Goal: Navigation & Orientation: Find specific page/section

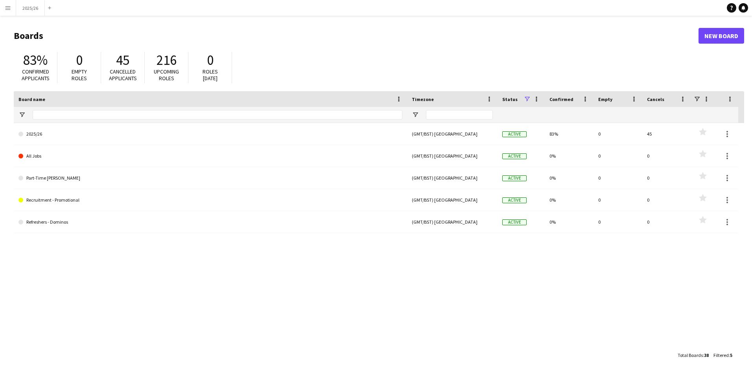
click at [2, 7] on button "Menu" at bounding box center [8, 8] width 16 height 16
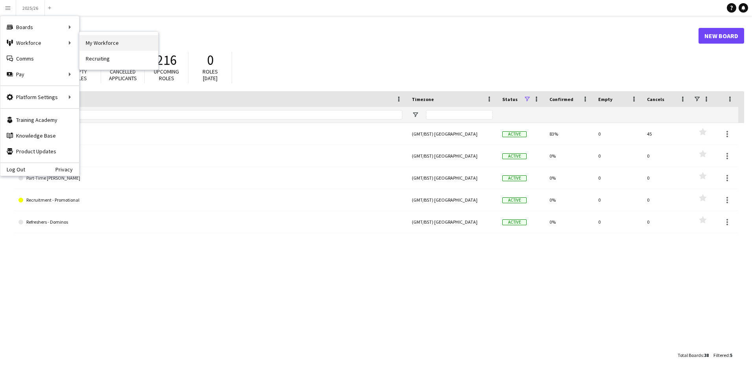
click at [121, 39] on link "My Workforce" at bounding box center [118, 43] width 79 height 16
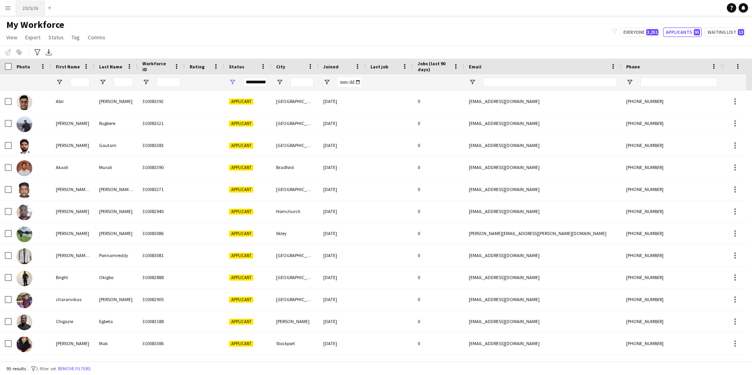
click at [25, 11] on button "2025/26 Close" at bounding box center [30, 7] width 29 height 15
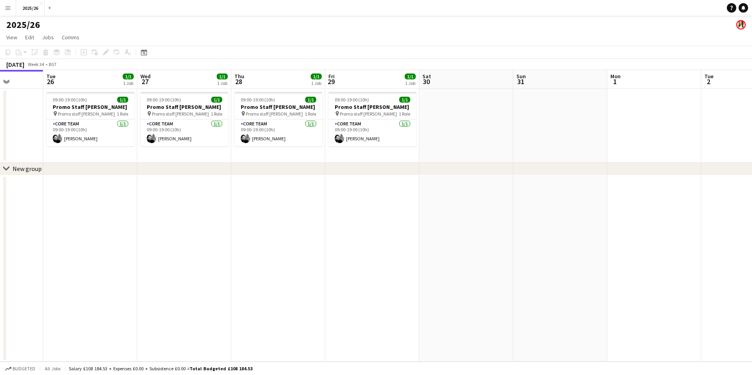
drag, startPoint x: 644, startPoint y: 202, endPoint x: 404, endPoint y: 203, distance: 240.1
click at [404, 203] on app-calendar-viewport "Sat 23 Sun 24 Mon 25 Tue 26 1/1 1 Job Wed 27 1/1 1 Job Thu 28 1/1 1 Job Fri 29 …" at bounding box center [376, 216] width 752 height 292
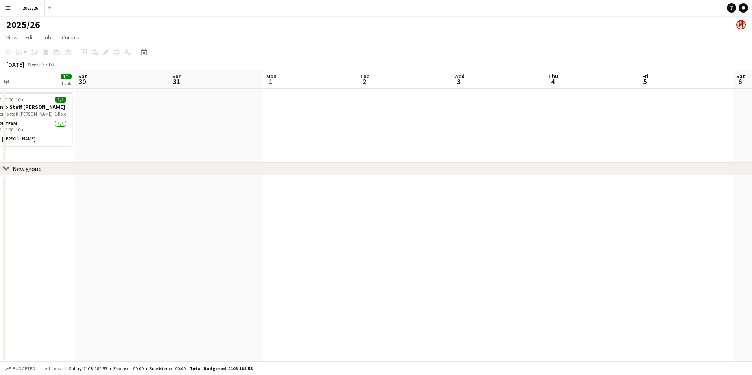
drag, startPoint x: 648, startPoint y: 203, endPoint x: 429, endPoint y: 203, distance: 219.2
click at [429, 203] on app-calendar-viewport "Tue 26 1/1 1 Job Wed 27 1/1 1 Job Thu 28 1/1 1 Job Fri 29 1/1 1 Job Sat 30 Sun …" at bounding box center [376, 216] width 752 height 292
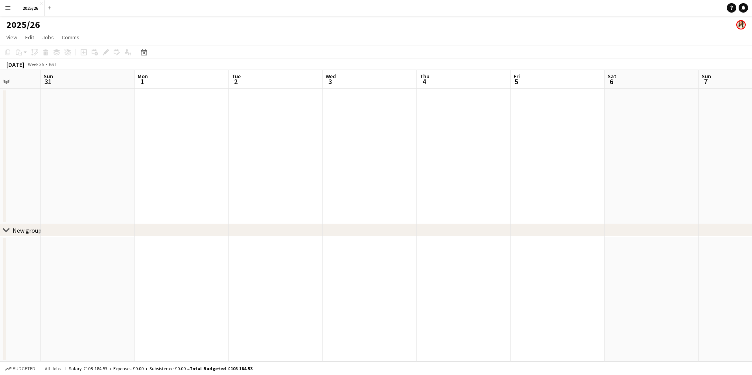
drag, startPoint x: 668, startPoint y: 195, endPoint x: 435, endPoint y: 209, distance: 233.8
click at [435, 209] on app-calendar-viewport "Thu 28 1/1 1 Job Fri 29 1/1 1 Job Sat 30 Sun 31 Mon 1 Tue 2 Wed 3 Thu 4 Fri 5 S…" at bounding box center [376, 216] width 752 height 292
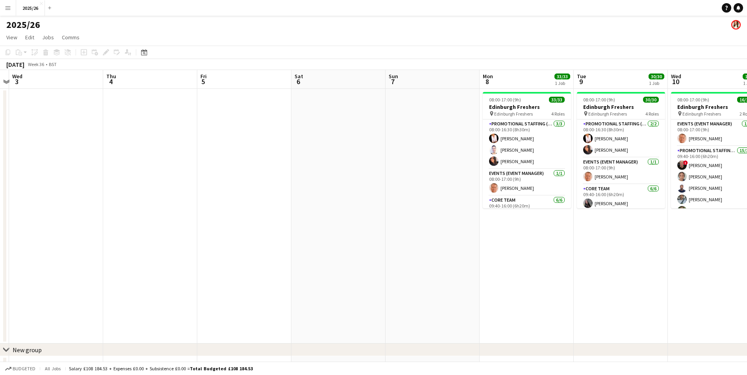
drag, startPoint x: 588, startPoint y: 196, endPoint x: 379, endPoint y: 201, distance: 209.0
click at [379, 201] on app-calendar-viewport "Sun 31 Mon 1 Tue 2 Wed 3 Thu 4 Fri 5 Sat 6 Sun 7 Mon 8 33/33 1 Job Tue 9 30/30 …" at bounding box center [373, 225] width 747 height 310
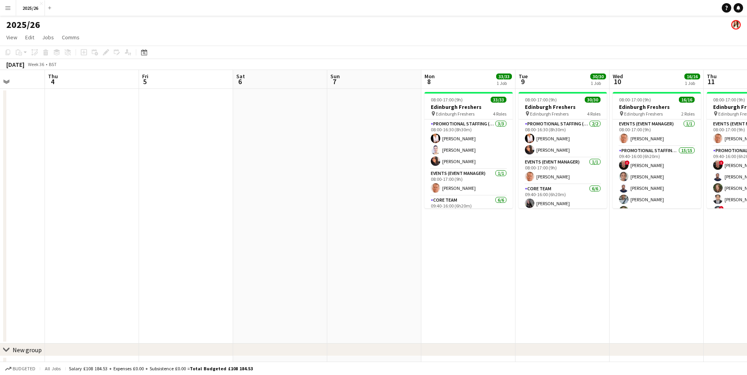
drag, startPoint x: 598, startPoint y: 262, endPoint x: 450, endPoint y: 264, distance: 147.6
click at [451, 264] on app-calendar-viewport "Mon 1 Tue 2 Wed 3 Thu 4 Fri 5 Sat 6 Sun 7 Mon 8 33/33 1 Job Tue 9 30/30 1 Job W…" at bounding box center [373, 225] width 747 height 310
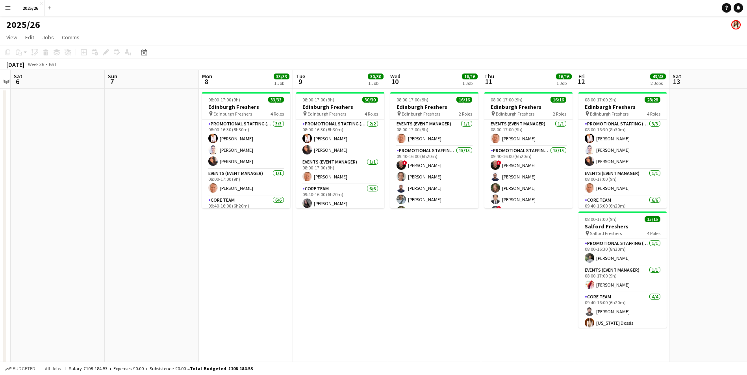
drag, startPoint x: 622, startPoint y: 227, endPoint x: 428, endPoint y: 228, distance: 194.0
click at [432, 231] on app-calendar-viewport "Wed 3 Thu 4 Fri 5 Sat 6 Sun 7 Mon 8 33/33 1 Job Tue 9 30/30 1 Job Wed 10 16/16 …" at bounding box center [373, 344] width 747 height 549
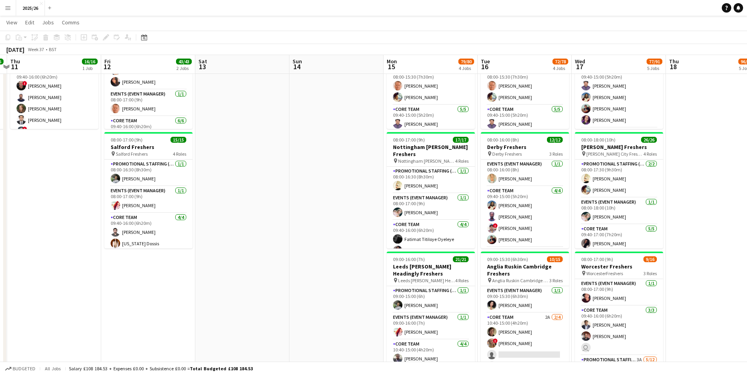
drag, startPoint x: 641, startPoint y: 156, endPoint x: 255, endPoint y: 166, distance: 387.0
click at [255, 167] on app-calendar-viewport "Mon 8 33/33 1 Job Tue 9 30/30 1 Job Wed 10 16/16 1 Job Thu 11 16/16 1 Job Fri 1…" at bounding box center [373, 306] width 747 height 708
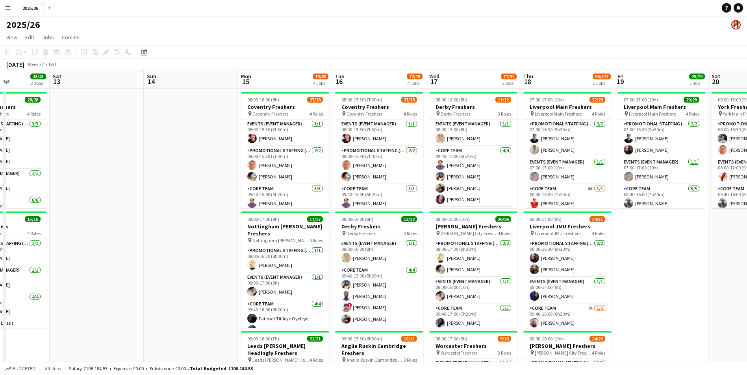
drag, startPoint x: 682, startPoint y: 78, endPoint x: 544, endPoint y: 82, distance: 138.2
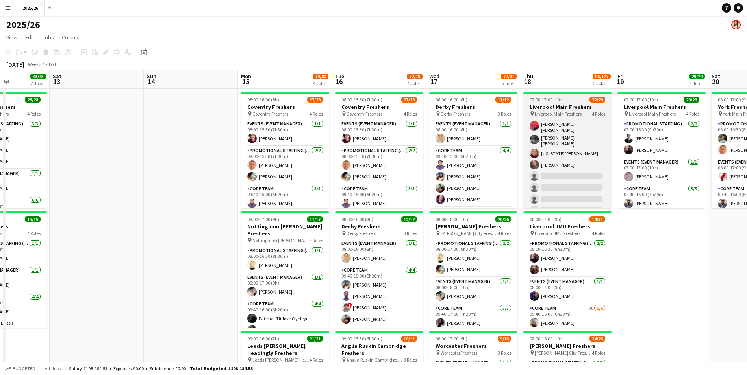
scroll to position [311, 0]
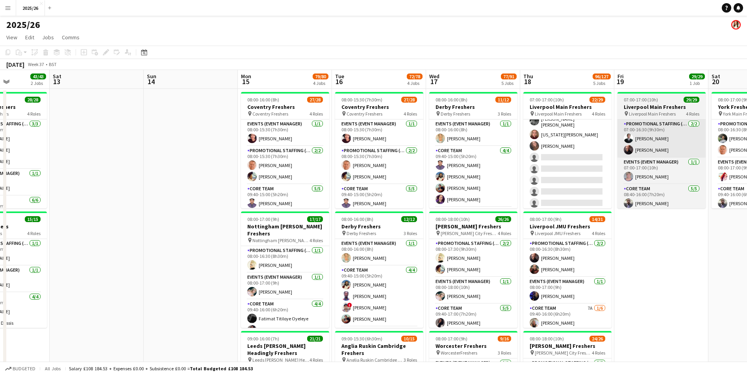
drag, startPoint x: 573, startPoint y: 179, endPoint x: 631, endPoint y: 154, distance: 63.1
click at [573, 179] on app-card-role "Promotional Staffing (Brand Ambassadors) 2A 16/21 08:40-16:00 (7h20m) Muhammad …" at bounding box center [567, 78] width 88 height 264
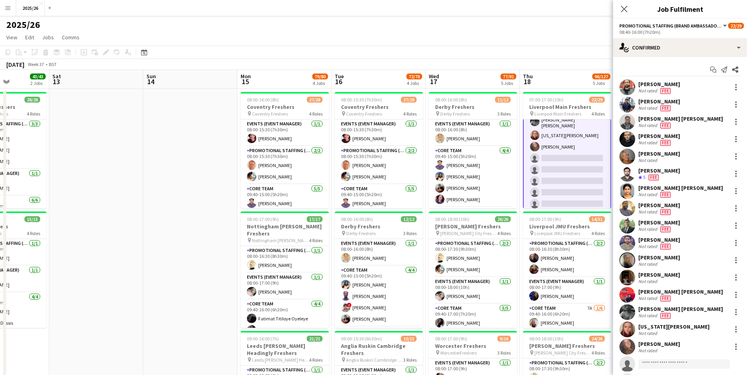
scroll to position [311, 0]
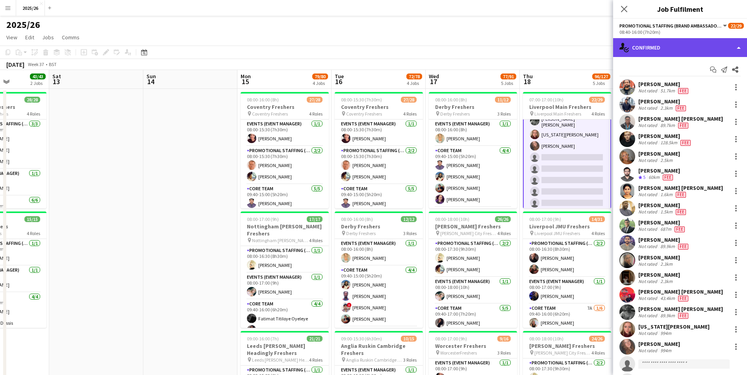
click at [673, 50] on div "single-neutral-actions-check-2 Confirmed" at bounding box center [680, 47] width 134 height 19
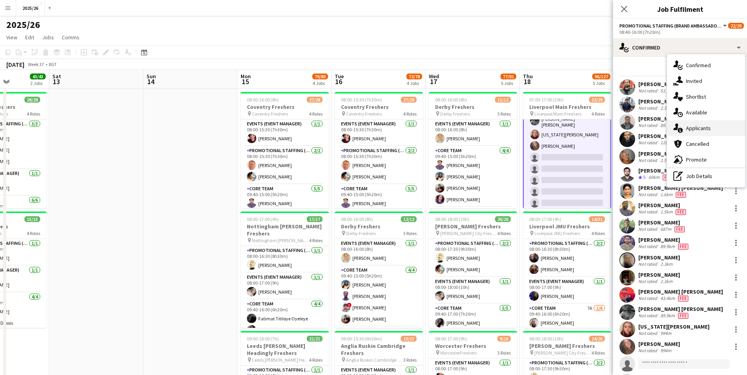
click at [706, 128] on div "single-neutral-actions-information Applicants" at bounding box center [706, 128] width 78 height 16
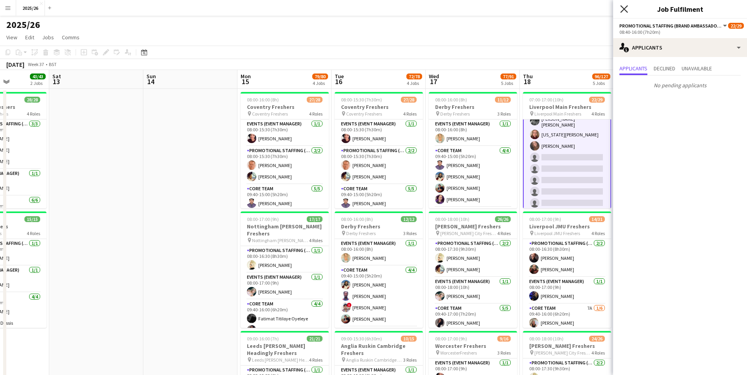
click at [621, 11] on icon "Close pop-in" at bounding box center [623, 8] width 7 height 7
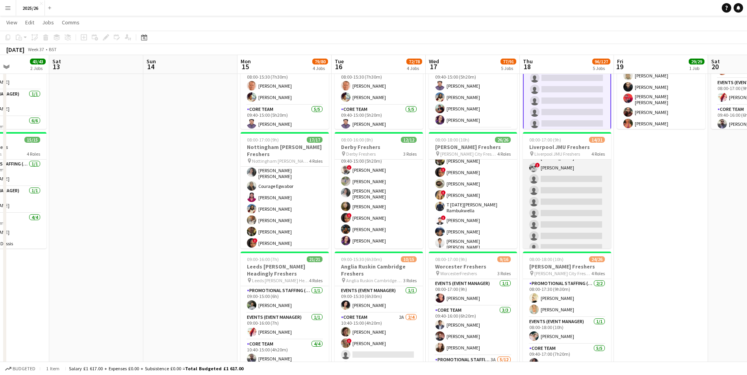
click at [586, 221] on app-card-role "Promotional Staffing (Brand Ambassadors) 7A [DATE] 09:40-16:00 (6h20m) Shayanya…" at bounding box center [567, 176] width 88 height 271
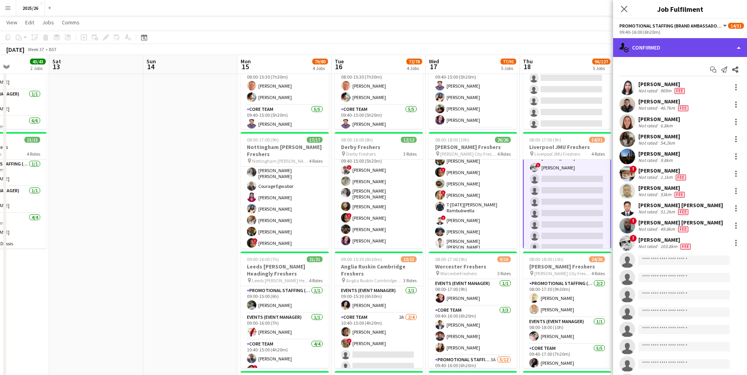
click at [669, 48] on div "single-neutral-actions-check-2 Confirmed" at bounding box center [680, 47] width 134 height 19
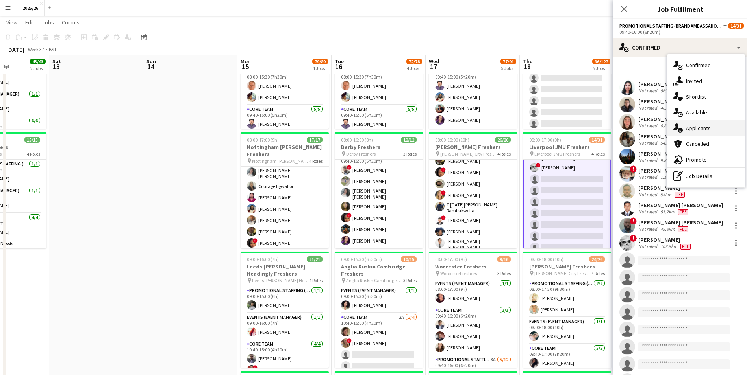
click at [717, 130] on div "single-neutral-actions-information Applicants" at bounding box center [706, 128] width 78 height 16
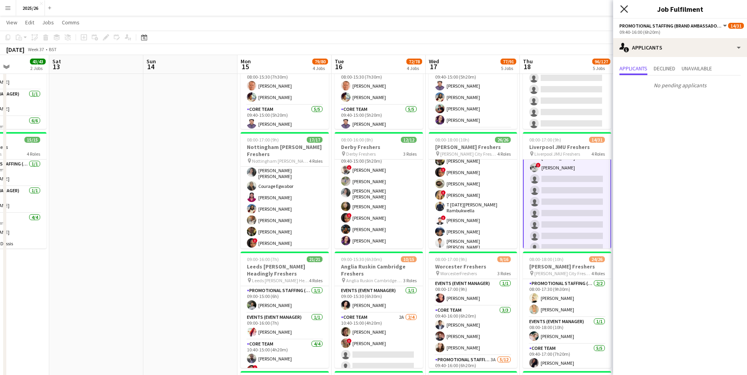
click at [624, 8] on icon "Close pop-in" at bounding box center [623, 8] width 7 height 7
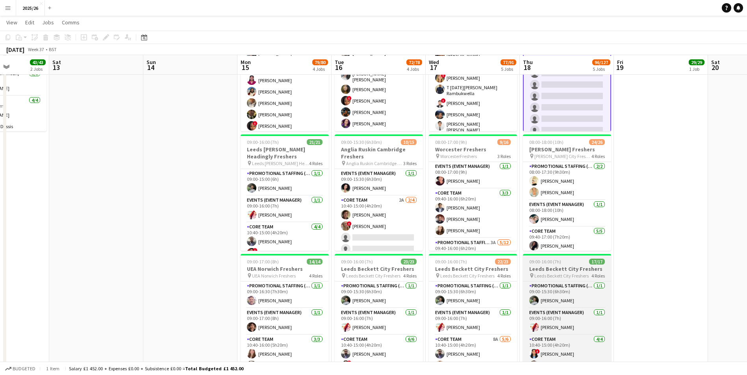
scroll to position [197, 0]
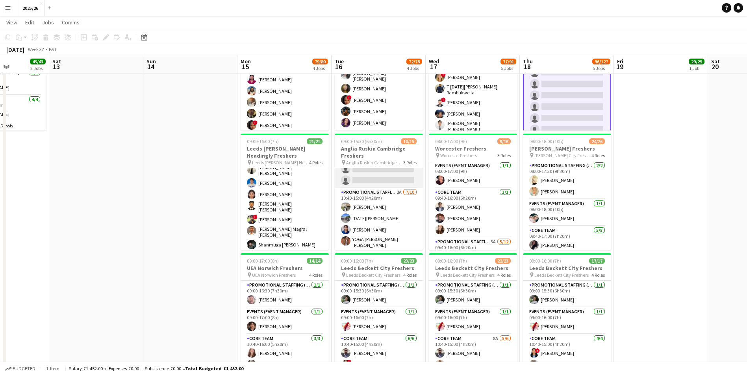
click at [386, 184] on app-card-role "Core Team 2A [DATE] 10:40-15:00 (4h20m) [PERSON_NAME] ! [PERSON_NAME] single-ne…" at bounding box center [379, 157] width 88 height 61
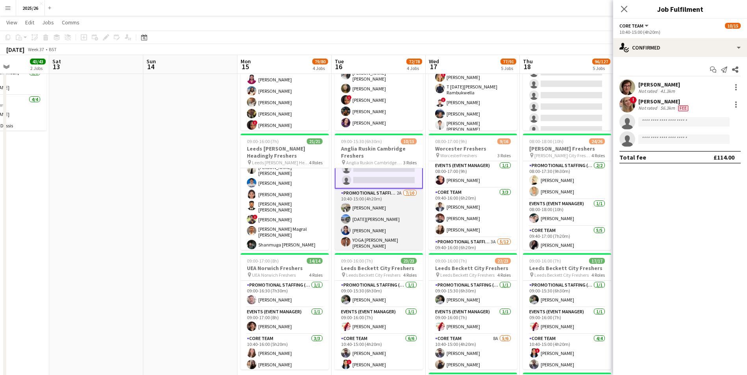
click at [385, 219] on app-card-role "Promotional Staffing (Brand Ambassadors) 2A [DATE] 10:40-15:00 (4h20m) [PERSON_…" at bounding box center [379, 256] width 88 height 134
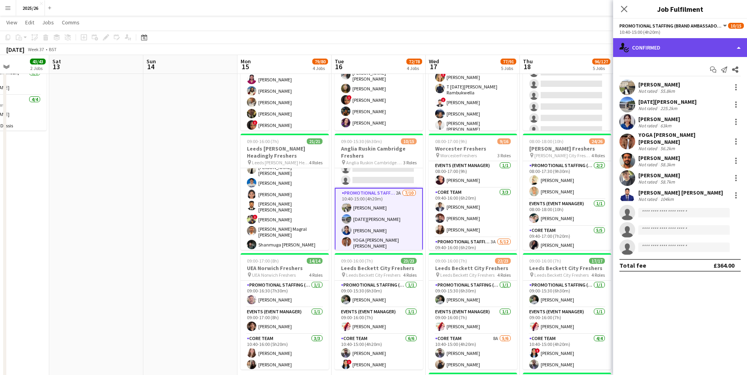
click at [686, 49] on div "single-neutral-actions-check-2 Confirmed" at bounding box center [680, 47] width 134 height 19
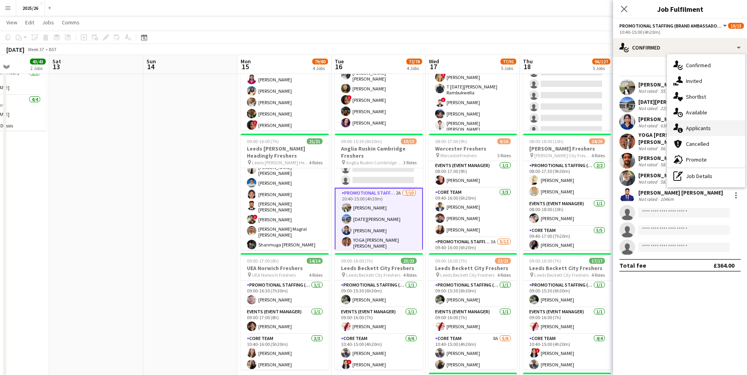
click at [720, 132] on div "single-neutral-actions-information Applicants" at bounding box center [706, 128] width 78 height 16
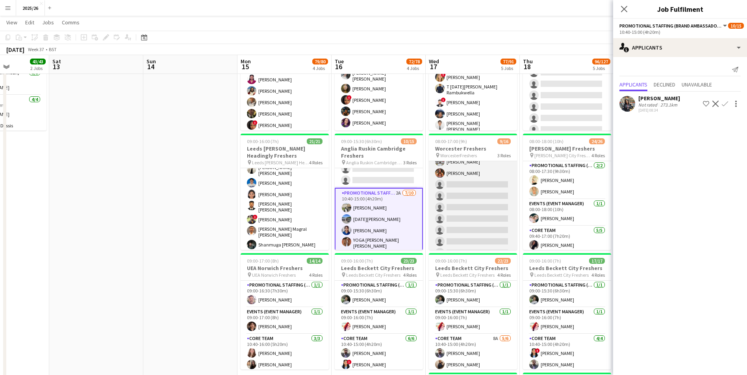
click at [477, 216] on app-card-role "Promotional Staffing (Brand Ambassadors) 3A [DATE] 09:40-16:00 (6h20m) Obianuju…" at bounding box center [473, 185] width 88 height 152
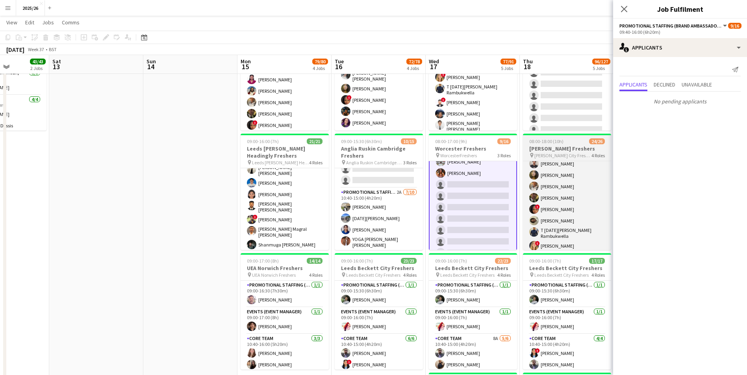
scroll to position [274, 0]
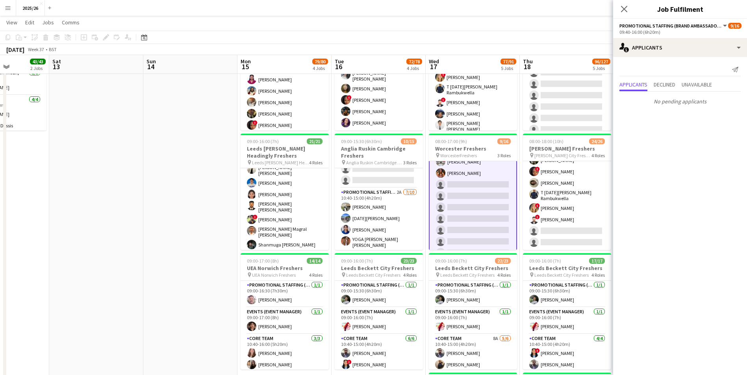
click at [193, 229] on app-date-cell at bounding box center [190, 198] width 94 height 614
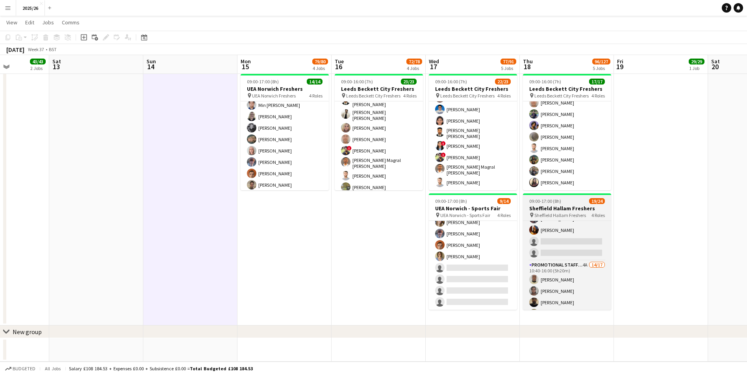
scroll to position [0, 0]
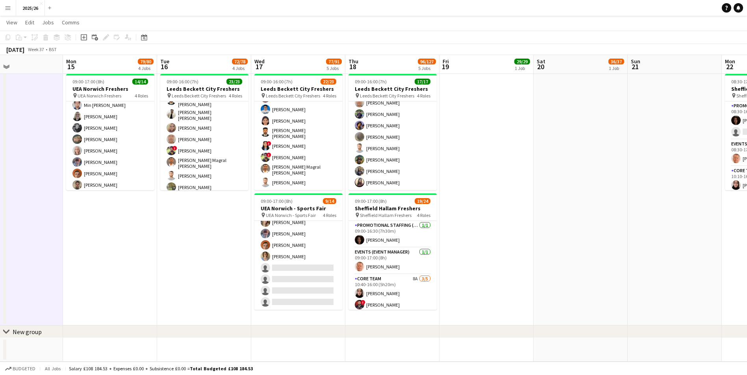
drag, startPoint x: 655, startPoint y: 267, endPoint x: 491, endPoint y: 266, distance: 164.1
click at [471, 272] on app-calendar-viewport "Thu 11 16/16 1 Job Fri 12 43/43 2 Jobs Sat 13 Sun 14 Mon 15 79/80 4 Jobs Tue 16…" at bounding box center [373, 8] width 747 height 708
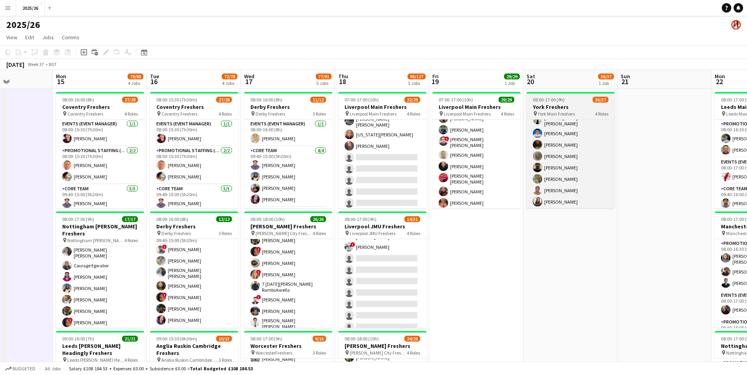
scroll to position [399, 0]
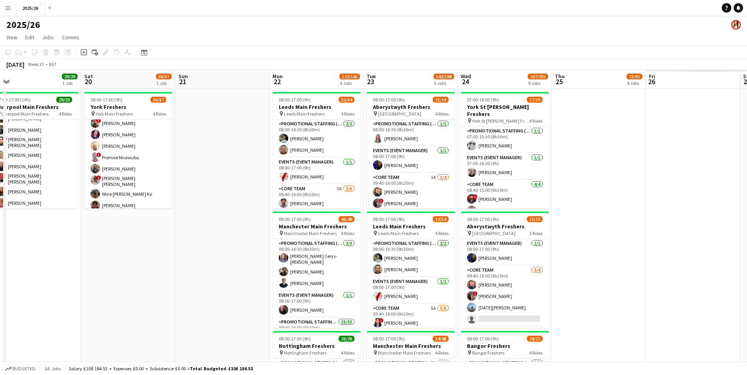
drag, startPoint x: 654, startPoint y: 272, endPoint x: 283, endPoint y: 277, distance: 371.5
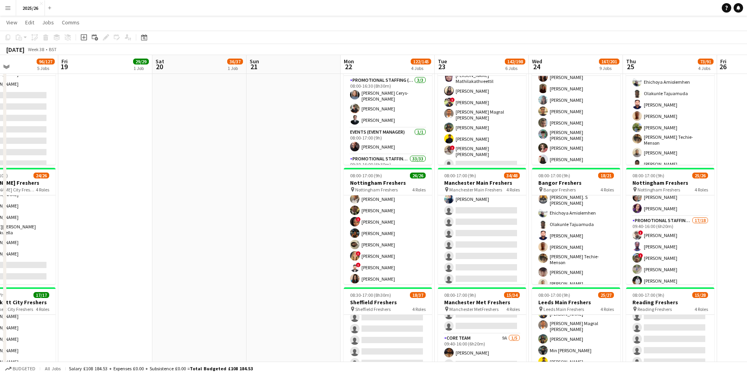
scroll to position [0, 0]
drag, startPoint x: 725, startPoint y: 97, endPoint x: 563, endPoint y: 99, distance: 161.8
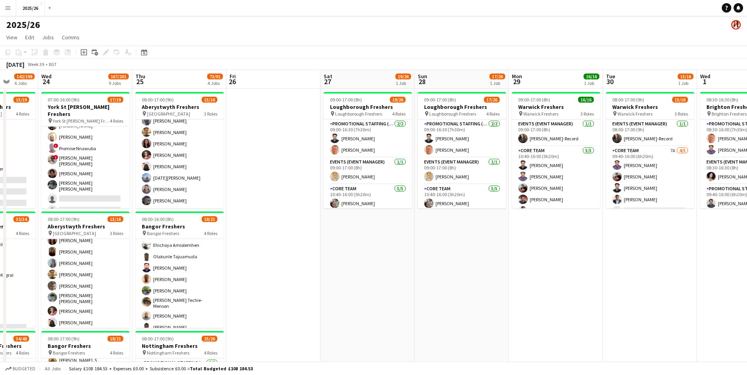
drag, startPoint x: 591, startPoint y: 88, endPoint x: 367, endPoint y: 101, distance: 224.7
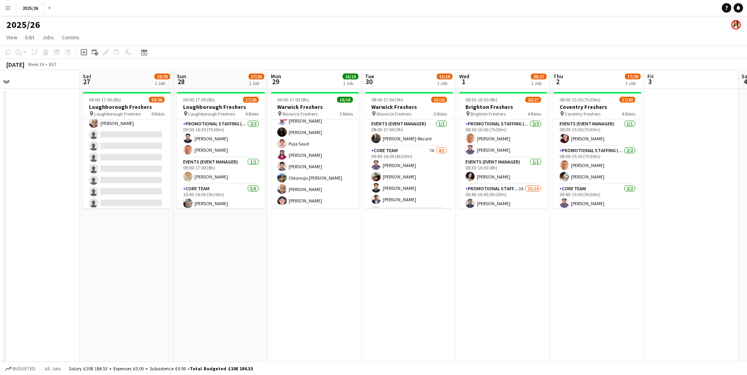
scroll to position [0, 254]
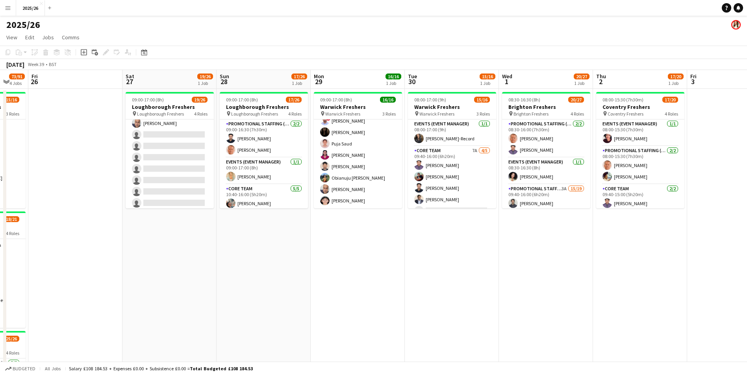
drag, startPoint x: 688, startPoint y: 257, endPoint x: 468, endPoint y: 274, distance: 220.6
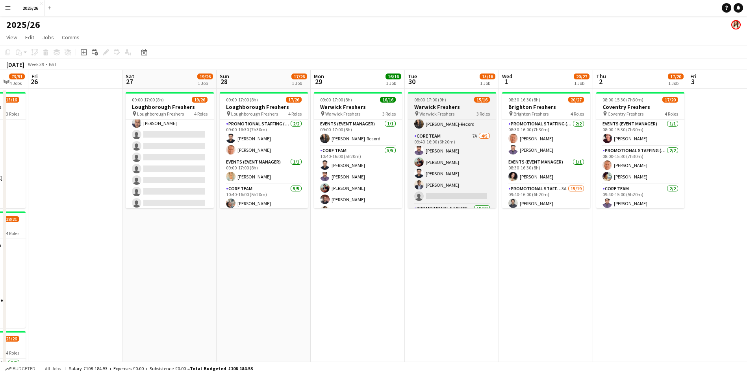
scroll to position [1, 0]
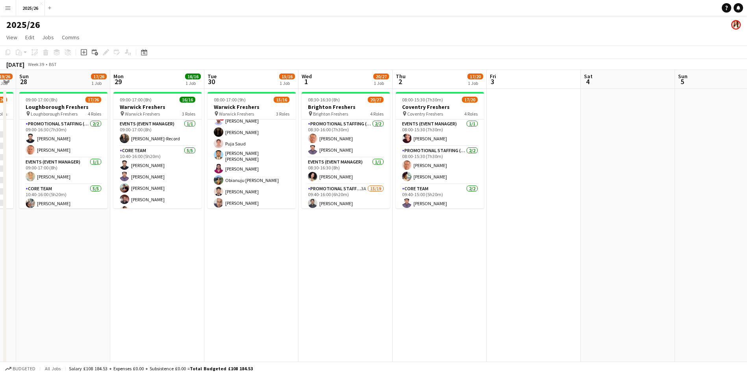
drag, startPoint x: 654, startPoint y: 253, endPoint x: 454, endPoint y: 274, distance: 201.4
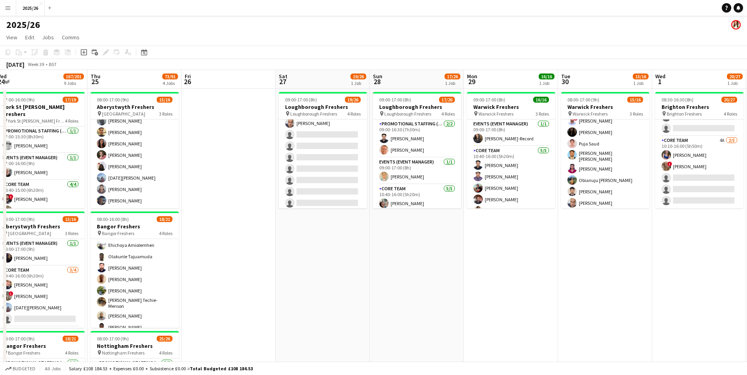
drag, startPoint x: 327, startPoint y: 254, endPoint x: 680, endPoint y: 254, distance: 353.4
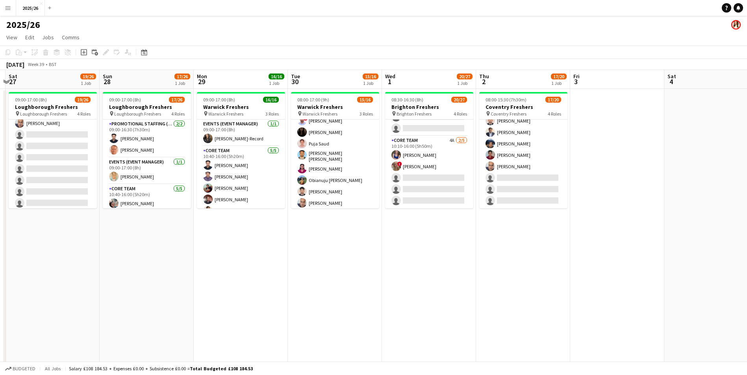
drag, startPoint x: 679, startPoint y: 272, endPoint x: 286, endPoint y: 281, distance: 392.9
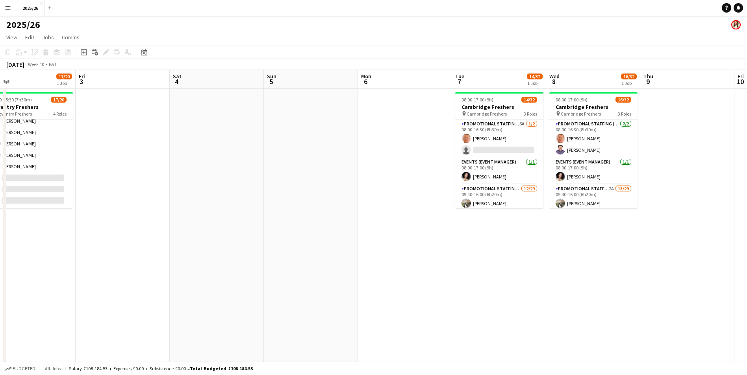
drag, startPoint x: 659, startPoint y: 260, endPoint x: 279, endPoint y: 289, distance: 380.9
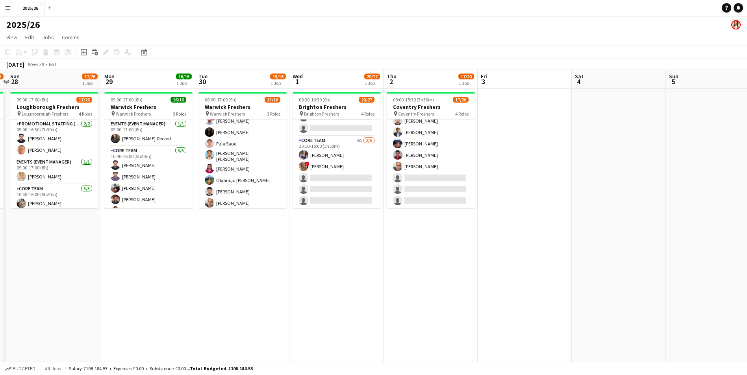
drag, startPoint x: 328, startPoint y: 262, endPoint x: 712, endPoint y: 251, distance: 383.4
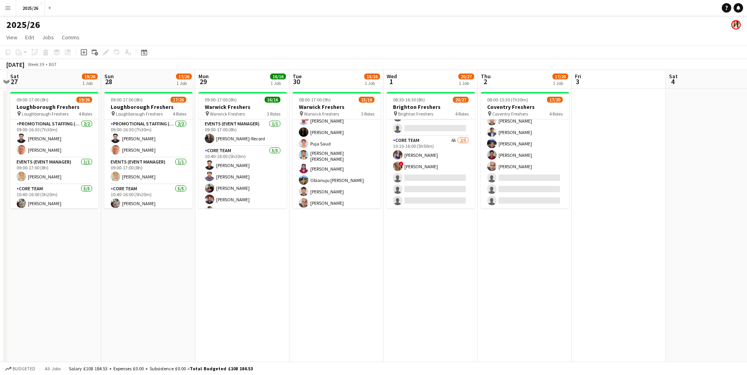
drag, startPoint x: 358, startPoint y: 259, endPoint x: 534, endPoint y: 260, distance: 175.9
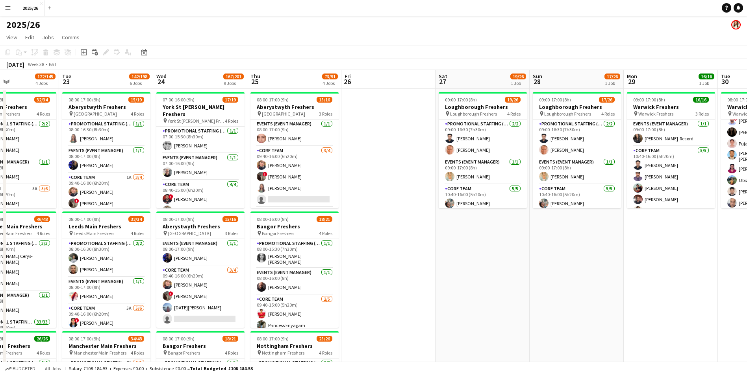
drag, startPoint x: 383, startPoint y: 269, endPoint x: 708, endPoint y: 260, distance: 324.8
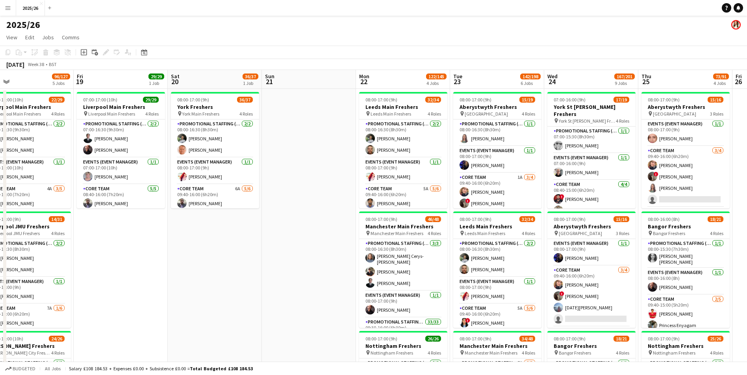
drag, startPoint x: 508, startPoint y: 259, endPoint x: 702, endPoint y: 258, distance: 194.8
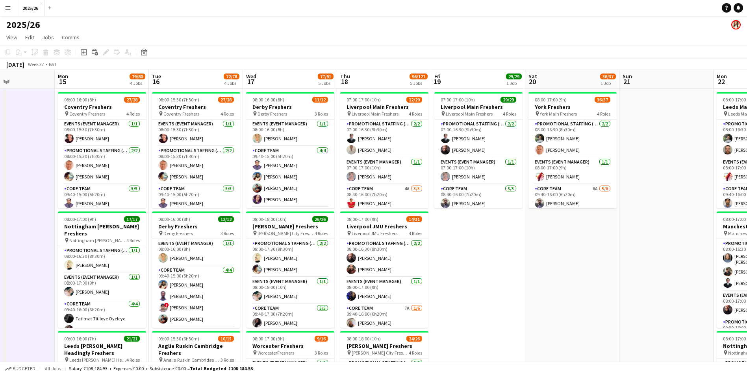
drag, startPoint x: 307, startPoint y: 252, endPoint x: 664, endPoint y: 253, distance: 357.3
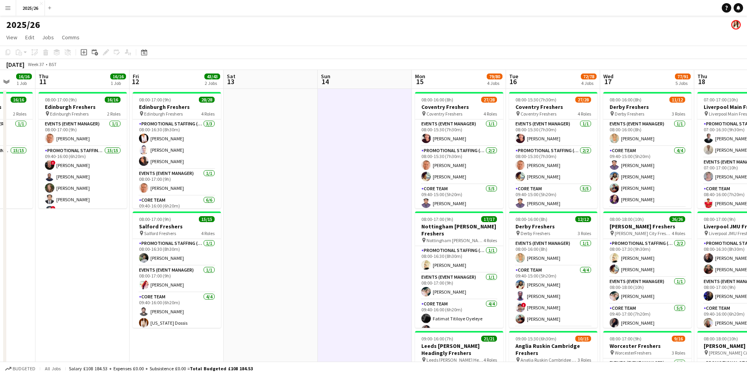
drag, startPoint x: 391, startPoint y: 250, endPoint x: 795, endPoint y: 250, distance: 403.4
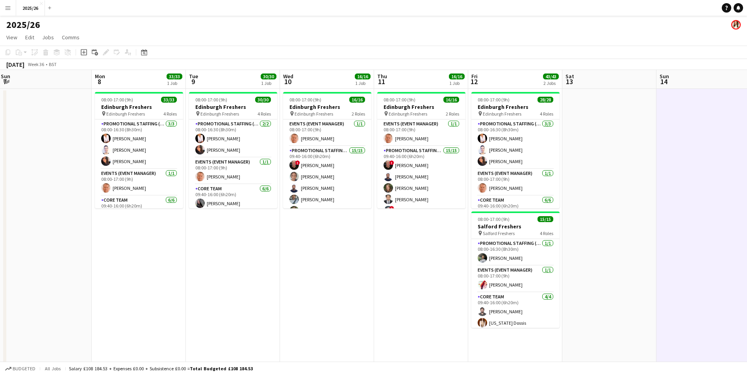
drag, startPoint x: 338, startPoint y: 216, endPoint x: 667, endPoint y: 220, distance: 329.0
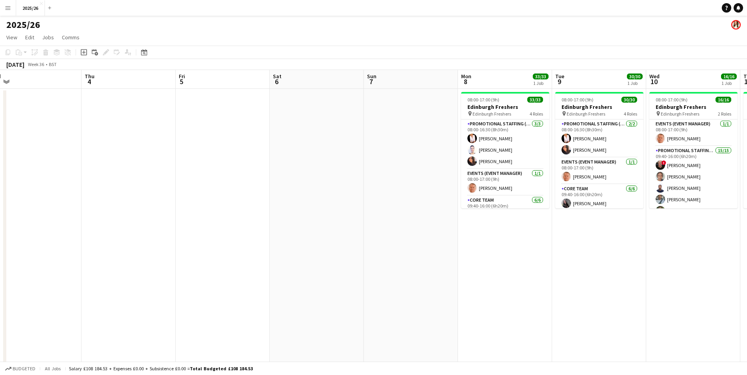
drag, startPoint x: 214, startPoint y: 239, endPoint x: 576, endPoint y: 244, distance: 361.7
